Goal: Check status: Check status

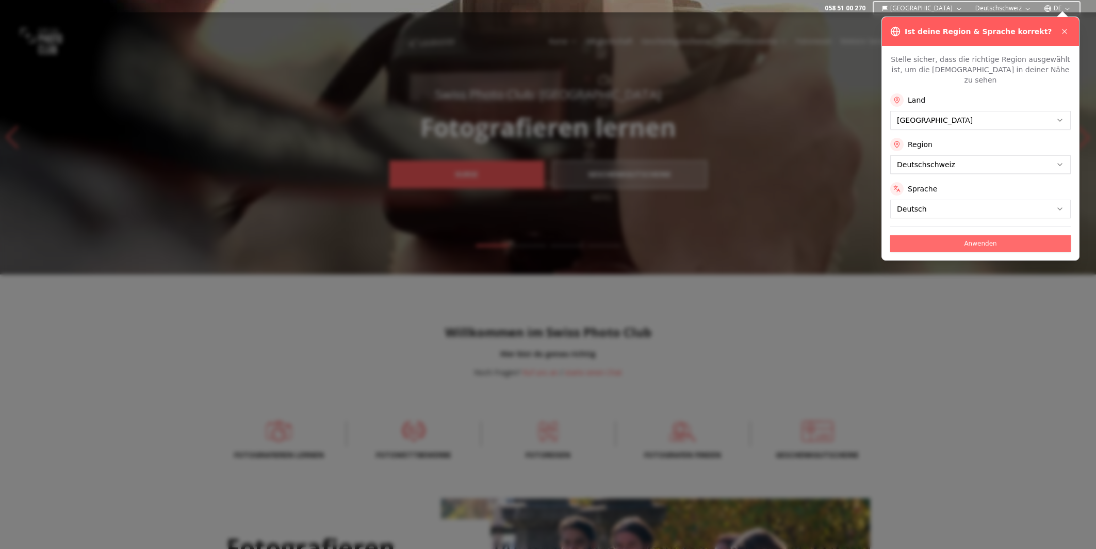
click at [985, 235] on button "Anwenden" at bounding box center [980, 243] width 180 height 17
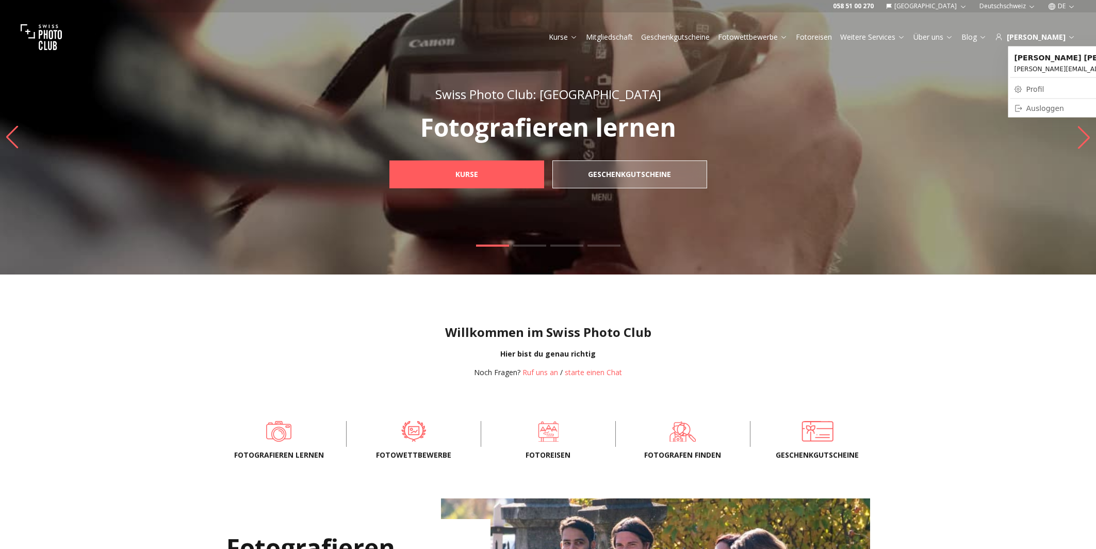
click at [1036, 88] on link "Profil" at bounding box center [1094, 89] width 169 height 14
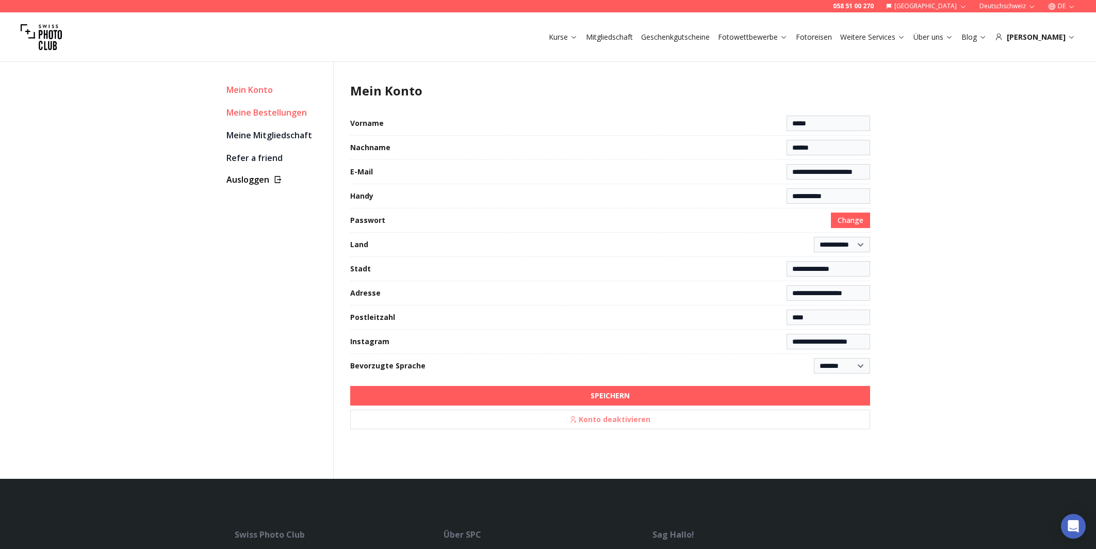
click at [241, 110] on link "Meine Bestellungen" at bounding box center [275, 112] width 98 height 14
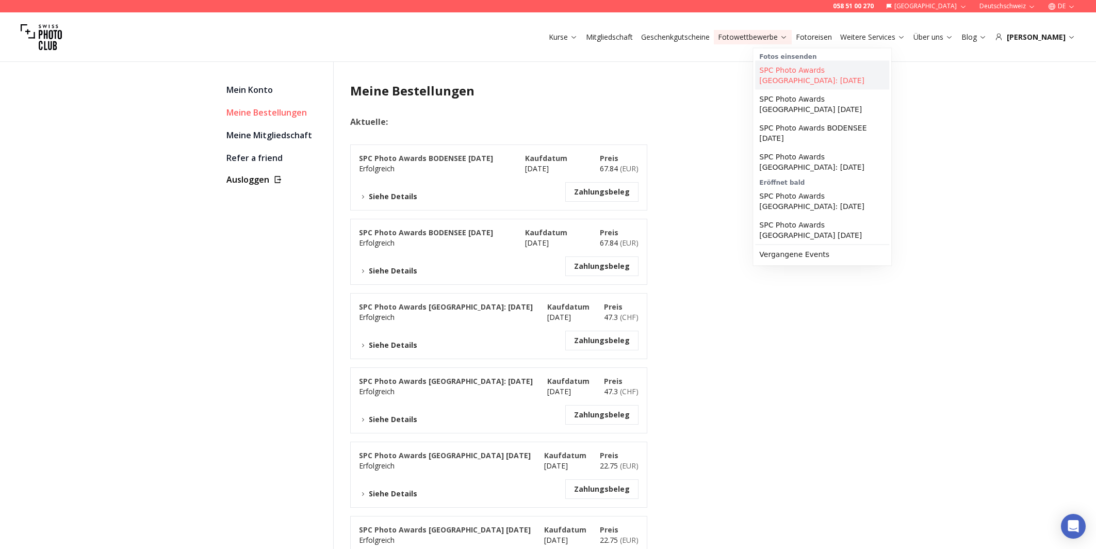
click at [823, 74] on link "SPC Photo Awards [GEOGRAPHIC_DATA]: [DATE]" at bounding box center [822, 75] width 134 height 29
